Goal: Navigation & Orientation: Find specific page/section

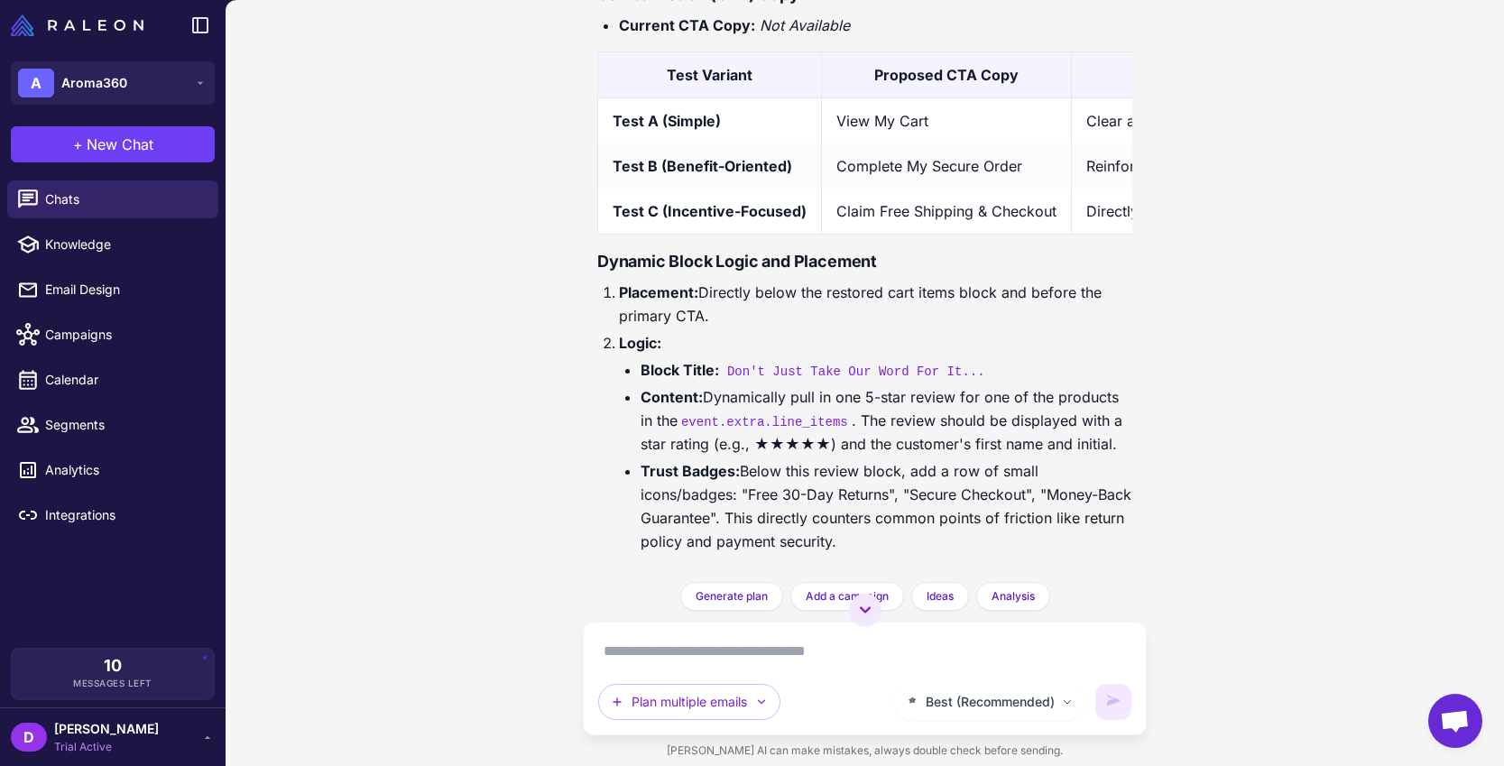
scroll to position [6773, 0]
click at [117, 423] on span "Segments" at bounding box center [124, 425] width 159 height 20
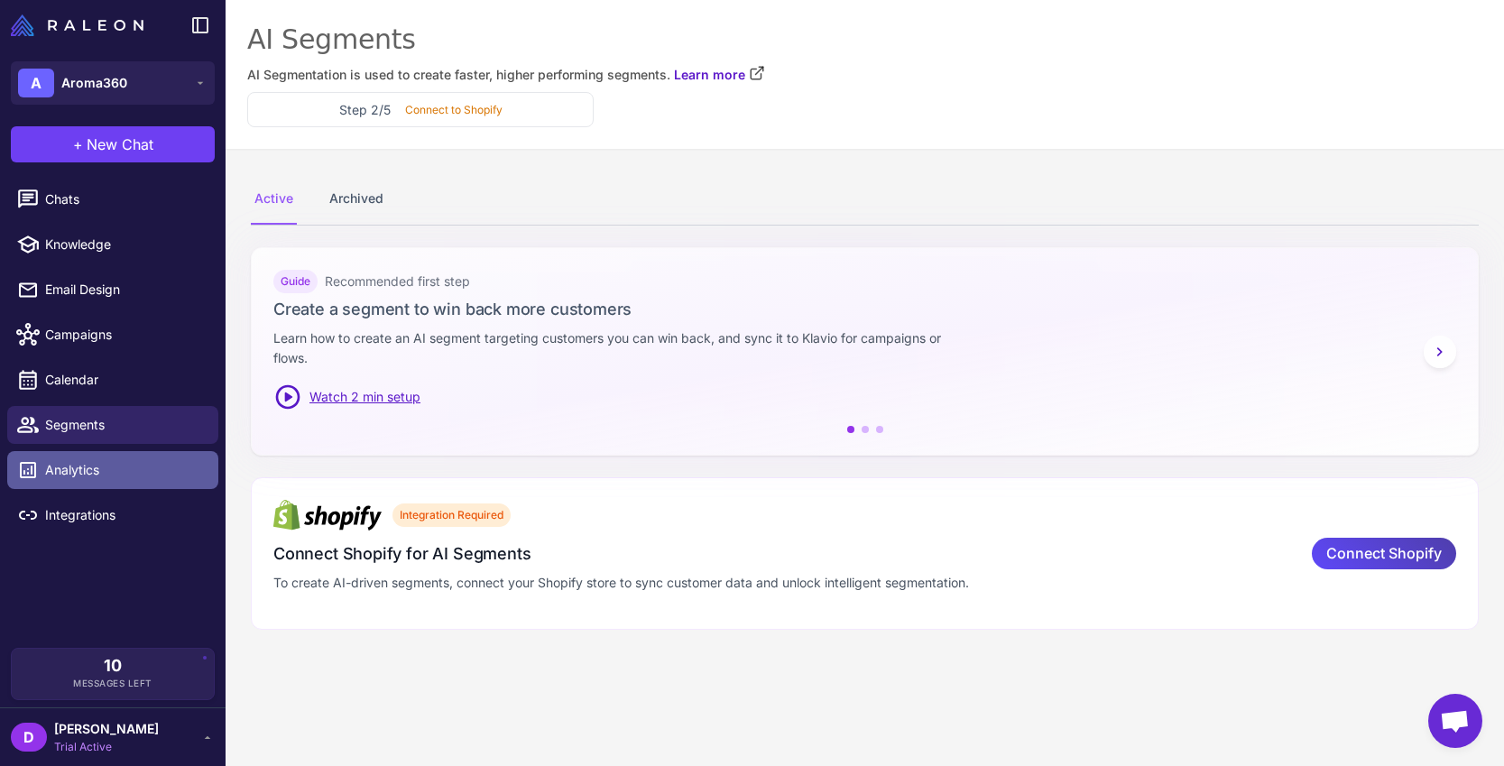
click at [84, 470] on span "Analytics" at bounding box center [124, 470] width 159 height 20
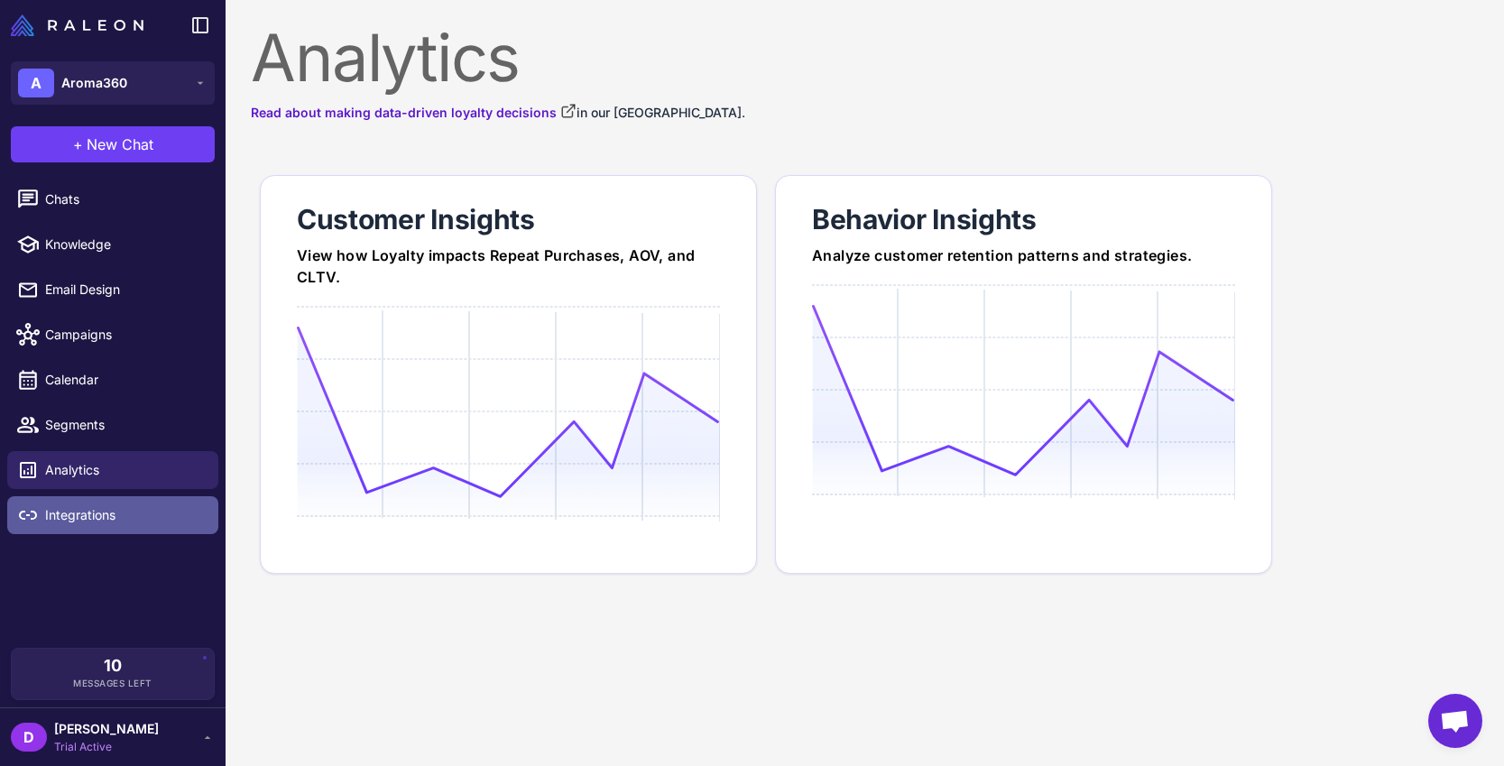
click at [106, 523] on span "Integrations" at bounding box center [124, 515] width 159 height 20
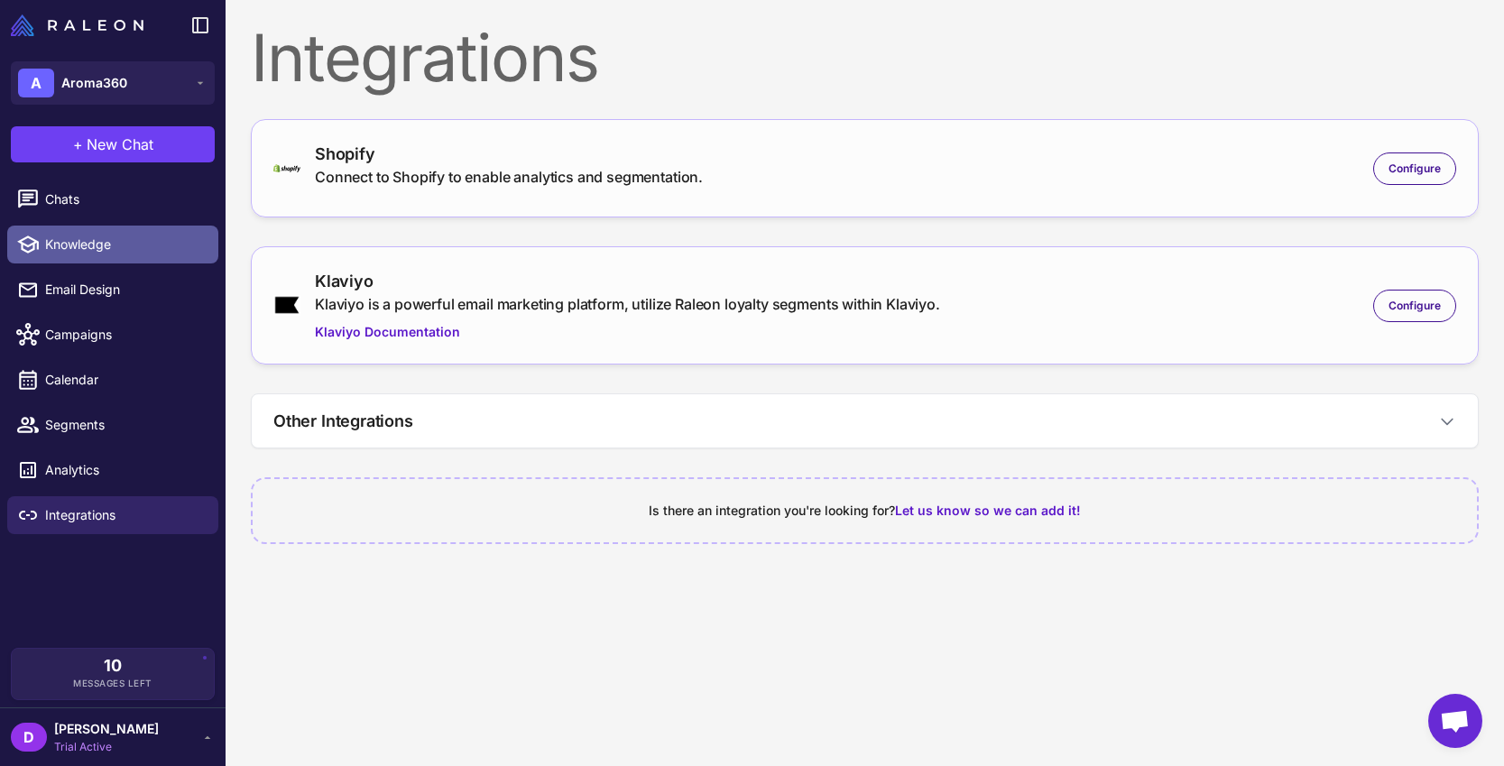
click at [88, 242] on span "Knowledge" at bounding box center [124, 245] width 159 height 20
select select
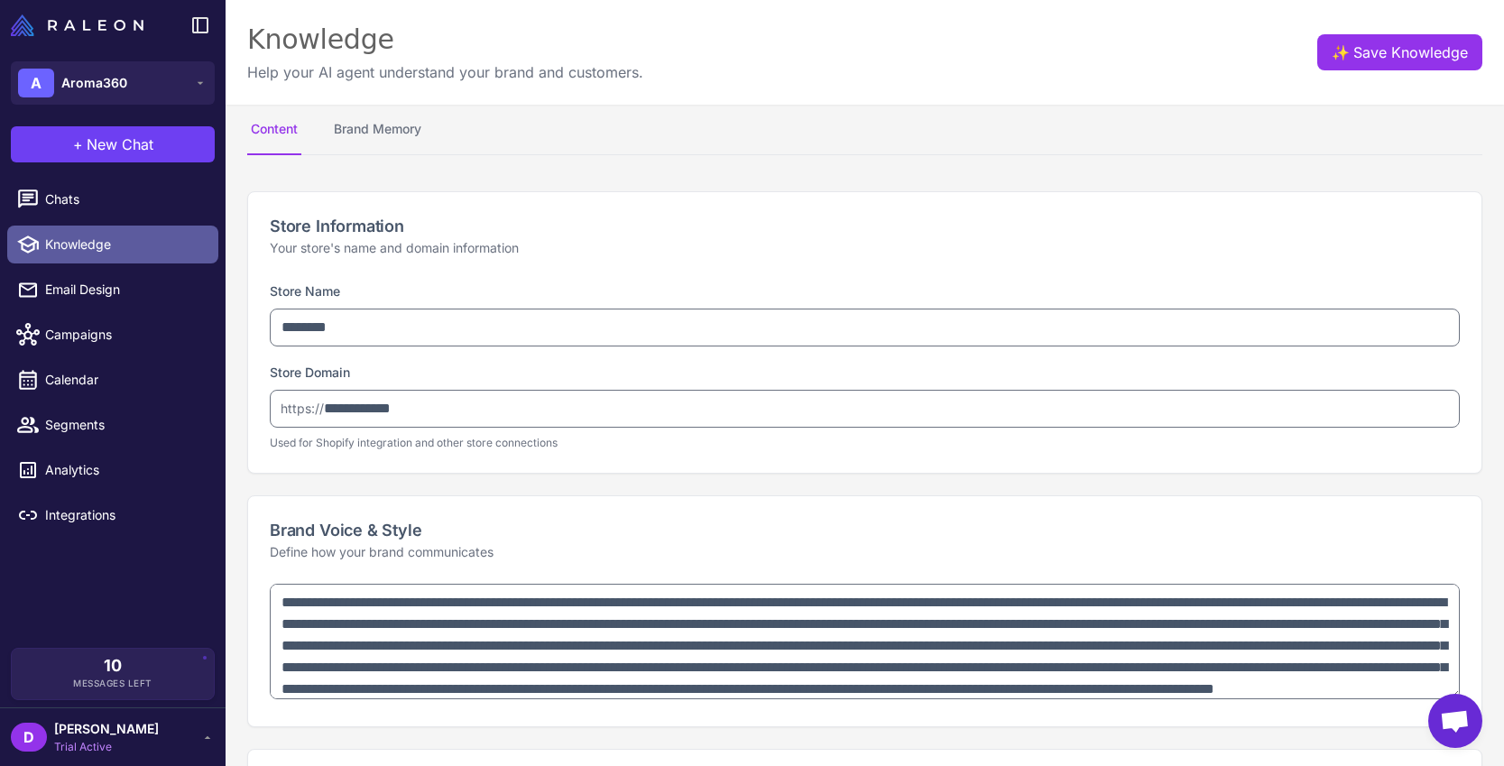
type textarea "**********"
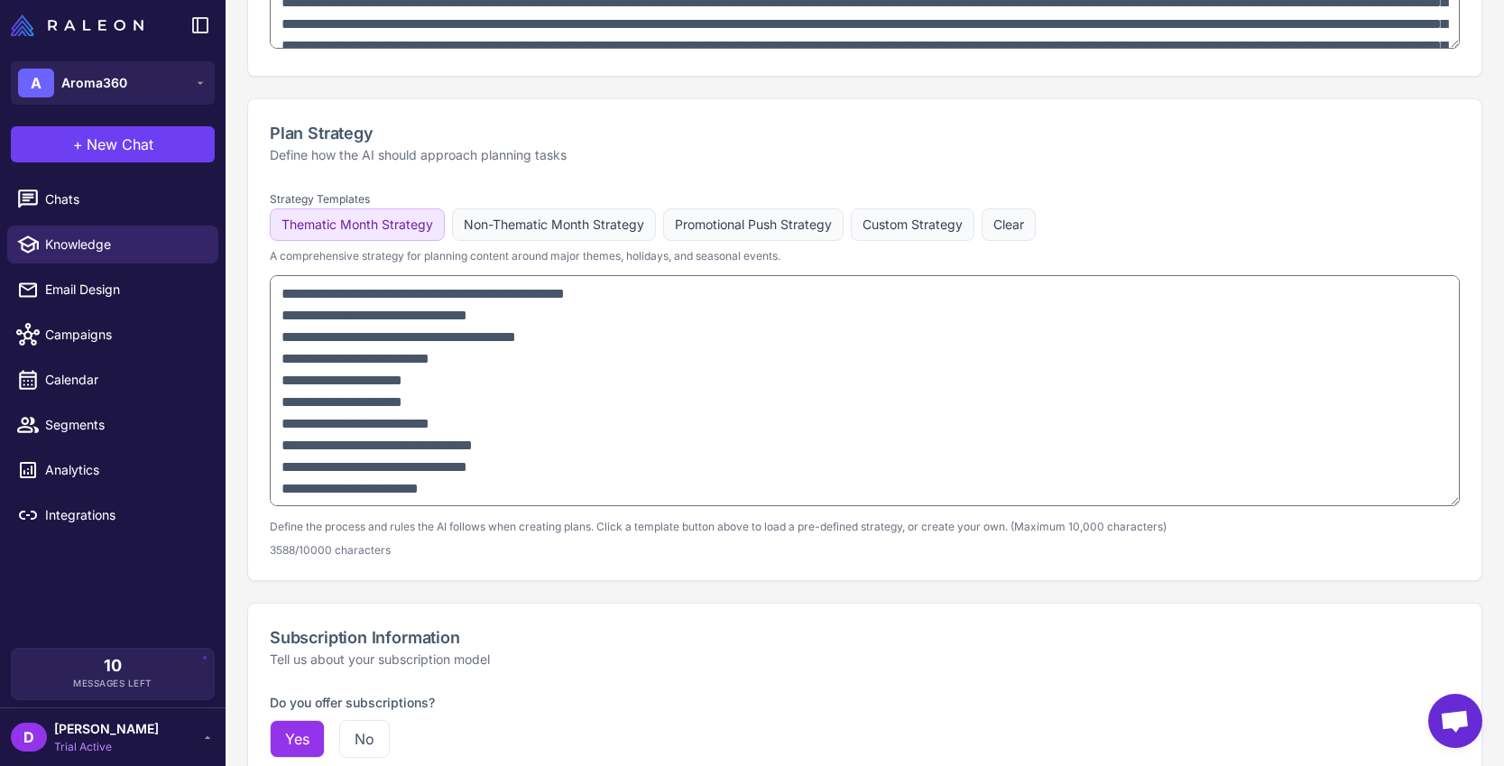
scroll to position [1275, 0]
